Goal: Task Accomplishment & Management: Use online tool/utility

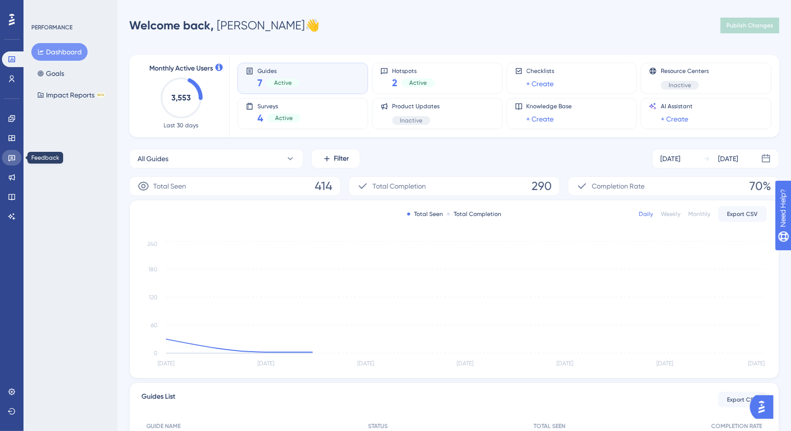
click at [12, 152] on link at bounding box center [12, 158] width 20 height 16
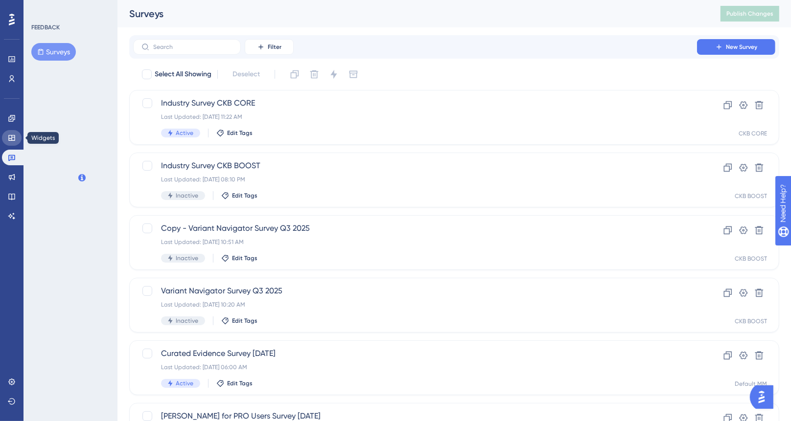
click at [12, 137] on icon at bounding box center [11, 138] width 6 height 6
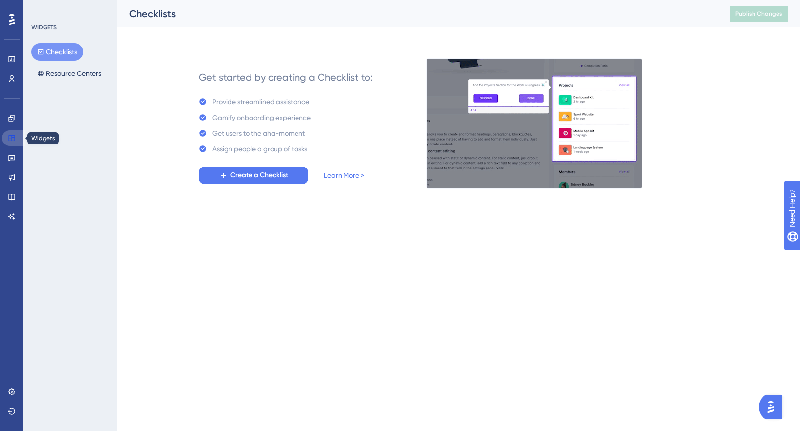
click at [7, 139] on link at bounding box center [13, 138] width 23 height 16
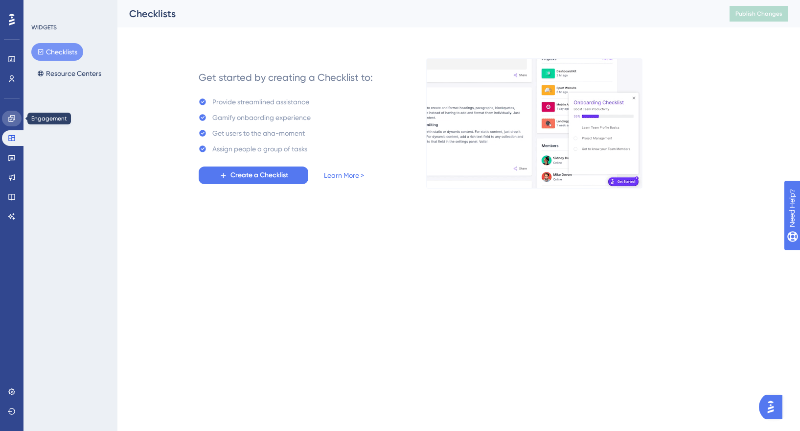
click at [15, 116] on icon at bounding box center [12, 118] width 8 height 8
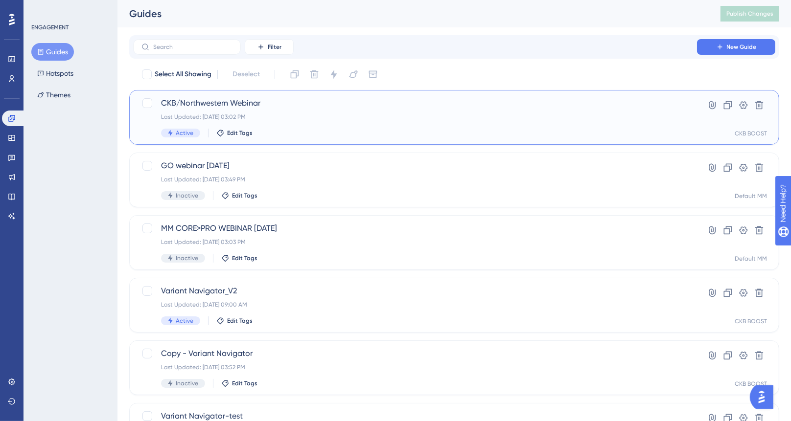
click at [317, 123] on div "CKB/Northwestern Webinar Last Updated: [DATE] 03:02 PM Active Edit Tags" at bounding box center [415, 117] width 508 height 40
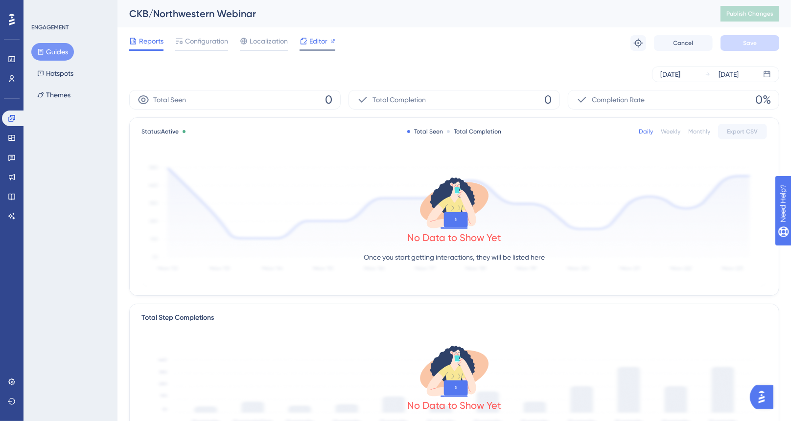
click at [320, 37] on span "Editor" at bounding box center [318, 41] width 18 height 12
click at [185, 46] on span "Configuration" at bounding box center [206, 41] width 43 height 12
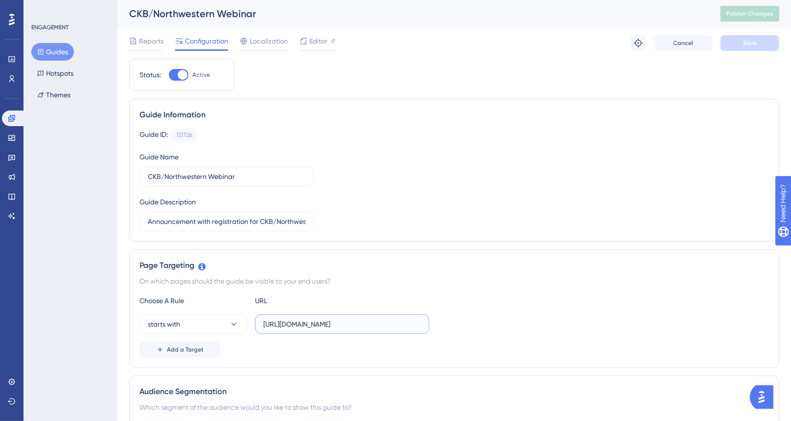
click at [312, 327] on input "[URL][DOMAIN_NAME]" at bounding box center [342, 324] width 158 height 11
click at [323, 44] on span "Editor" at bounding box center [318, 41] width 18 height 12
